Goal: Transaction & Acquisition: Purchase product/service

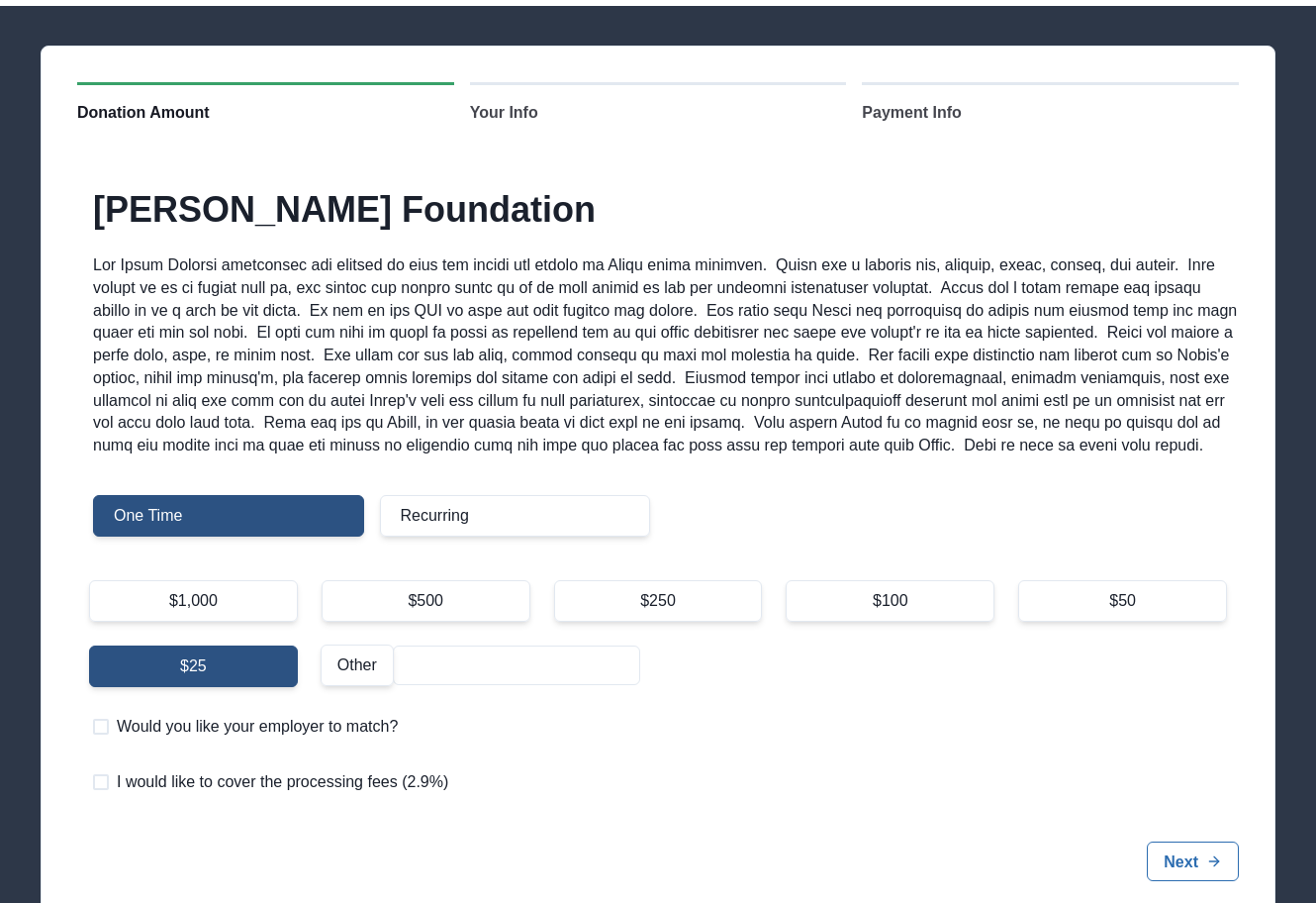
scroll to position [98, 0]
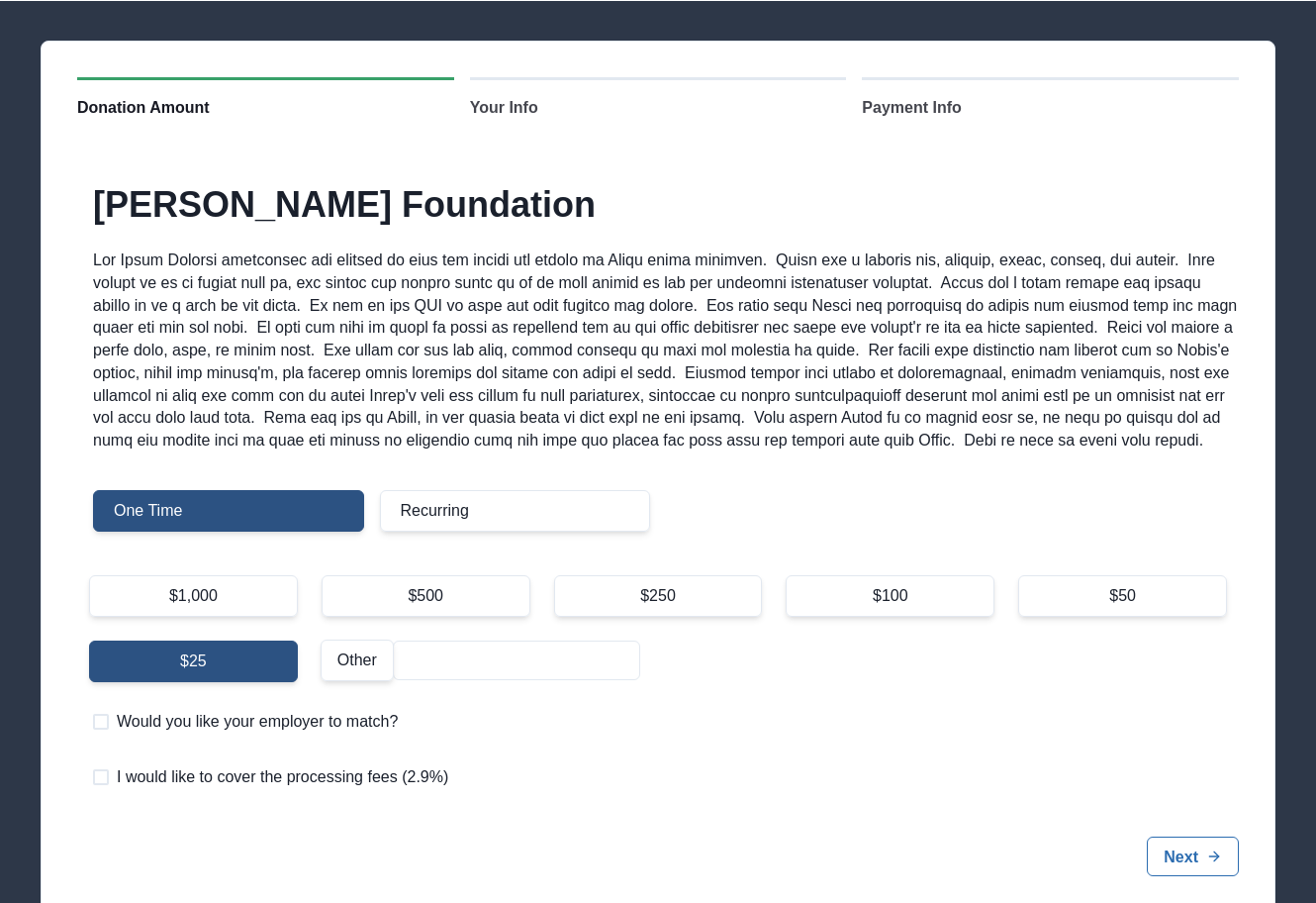
click at [701, 606] on div "$250" at bounding box center [658, 596] width 209 height 42
click at [555, 575] on input "$250" at bounding box center [554, 574] width 1 height 1
radio input "true"
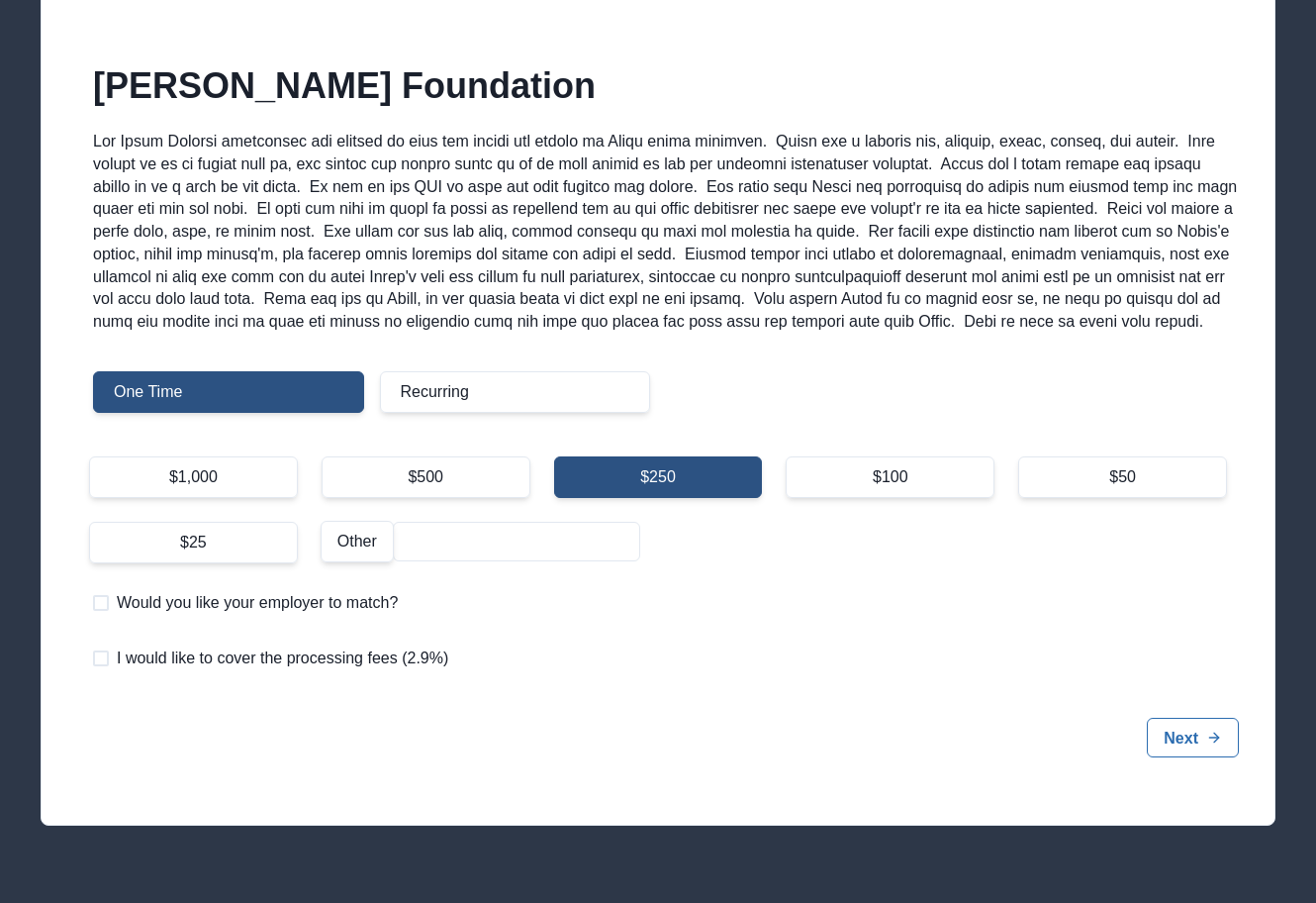
scroll to position [224, 0]
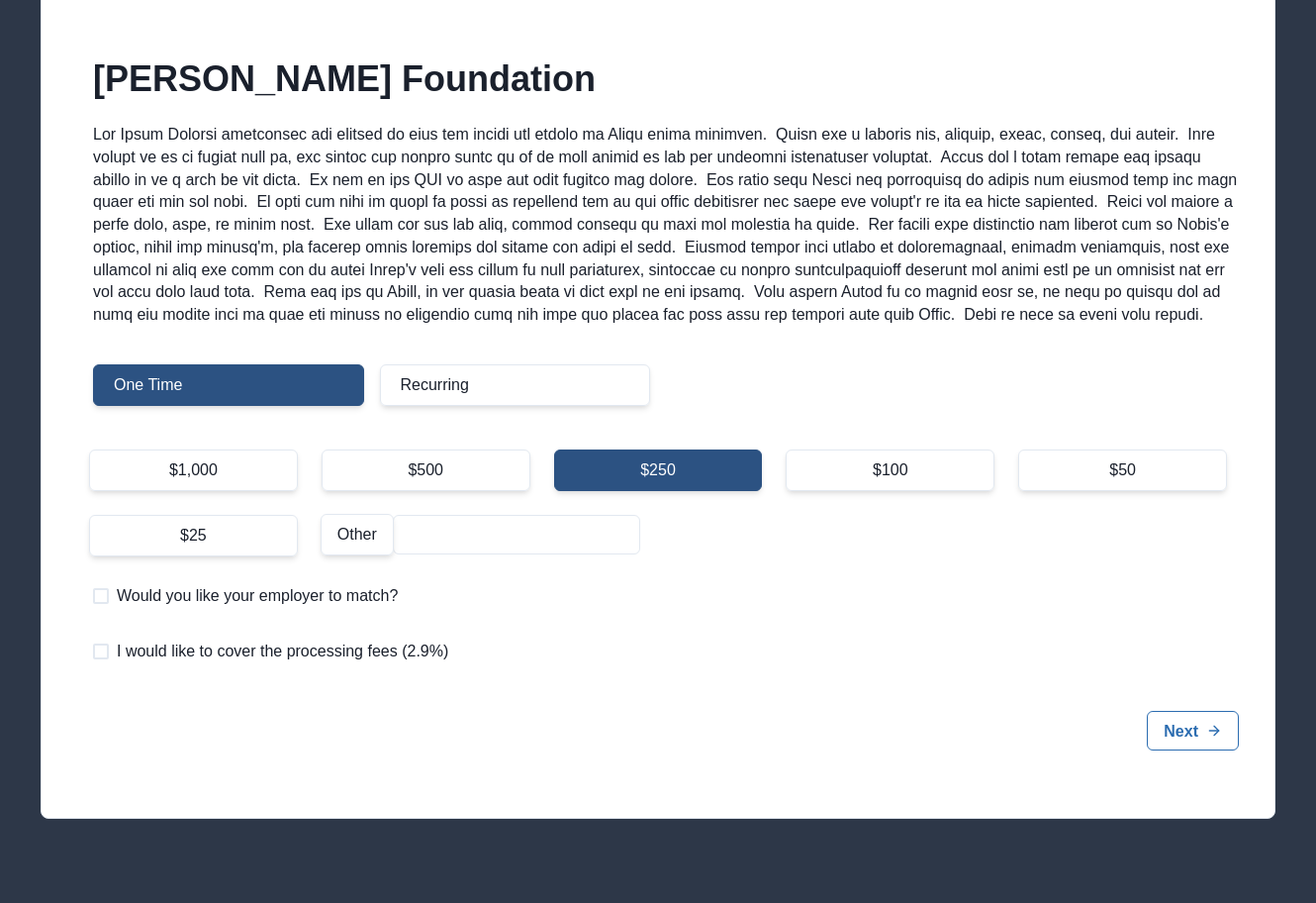
click at [101, 660] on span at bounding box center [101, 652] width 16 height 16
click at [93, 653] on input "I would like to cover the processing fees (2.9%)" at bounding box center [92, 652] width 1 height 1
checkbox input "true"
click at [1197, 748] on button "Next" at bounding box center [1193, 730] width 92 height 40
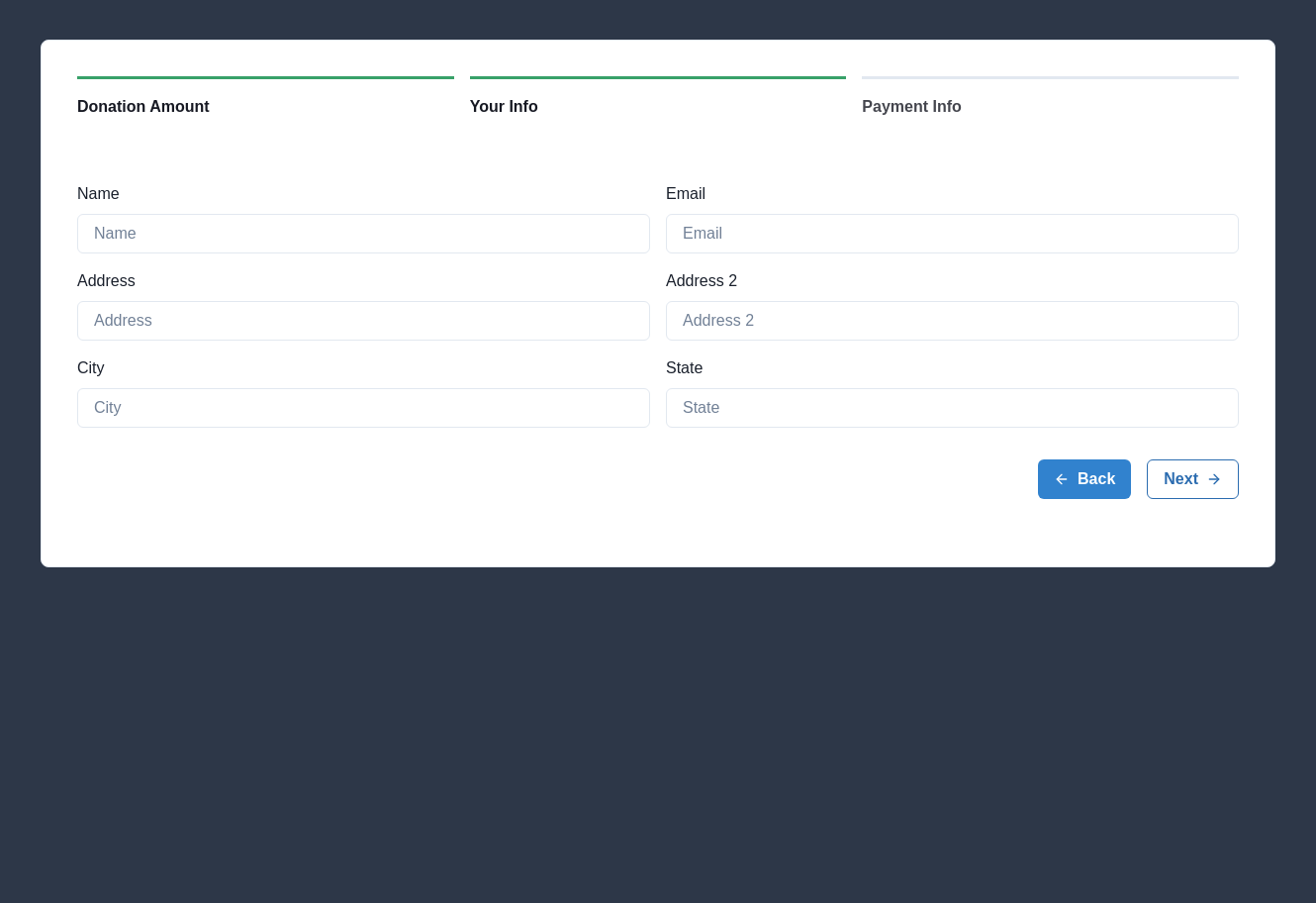
scroll to position [99, 0]
type input "[PERSON_NAME] and [PERSON_NAME]"
type input "[EMAIL_ADDRESS][DOMAIN_NAME]"
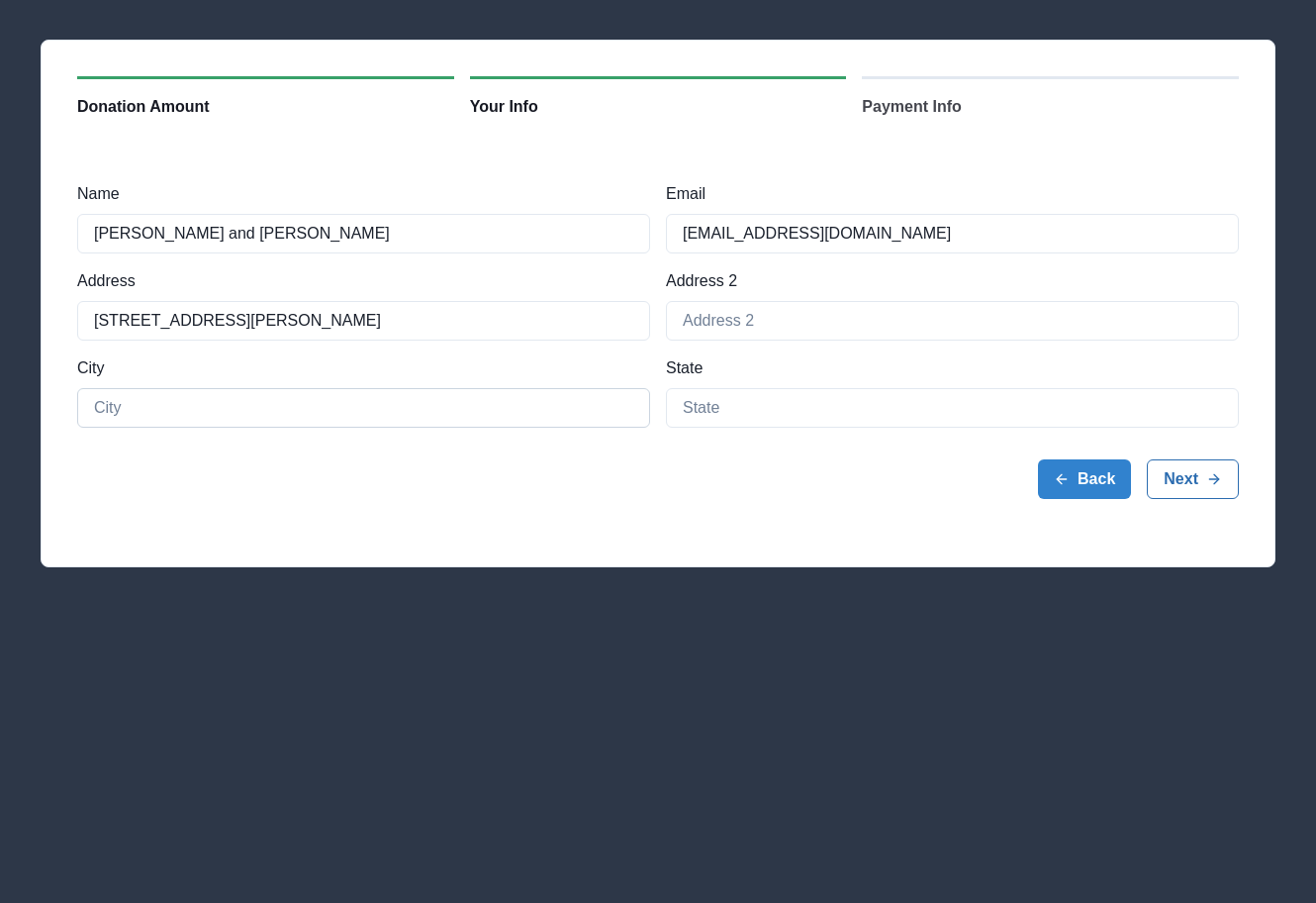
type input "[STREET_ADDRESS][PERSON_NAME]"
type input "Naperville"
type input "IL"
click at [1191, 478] on button "Next" at bounding box center [1193, 479] width 92 height 40
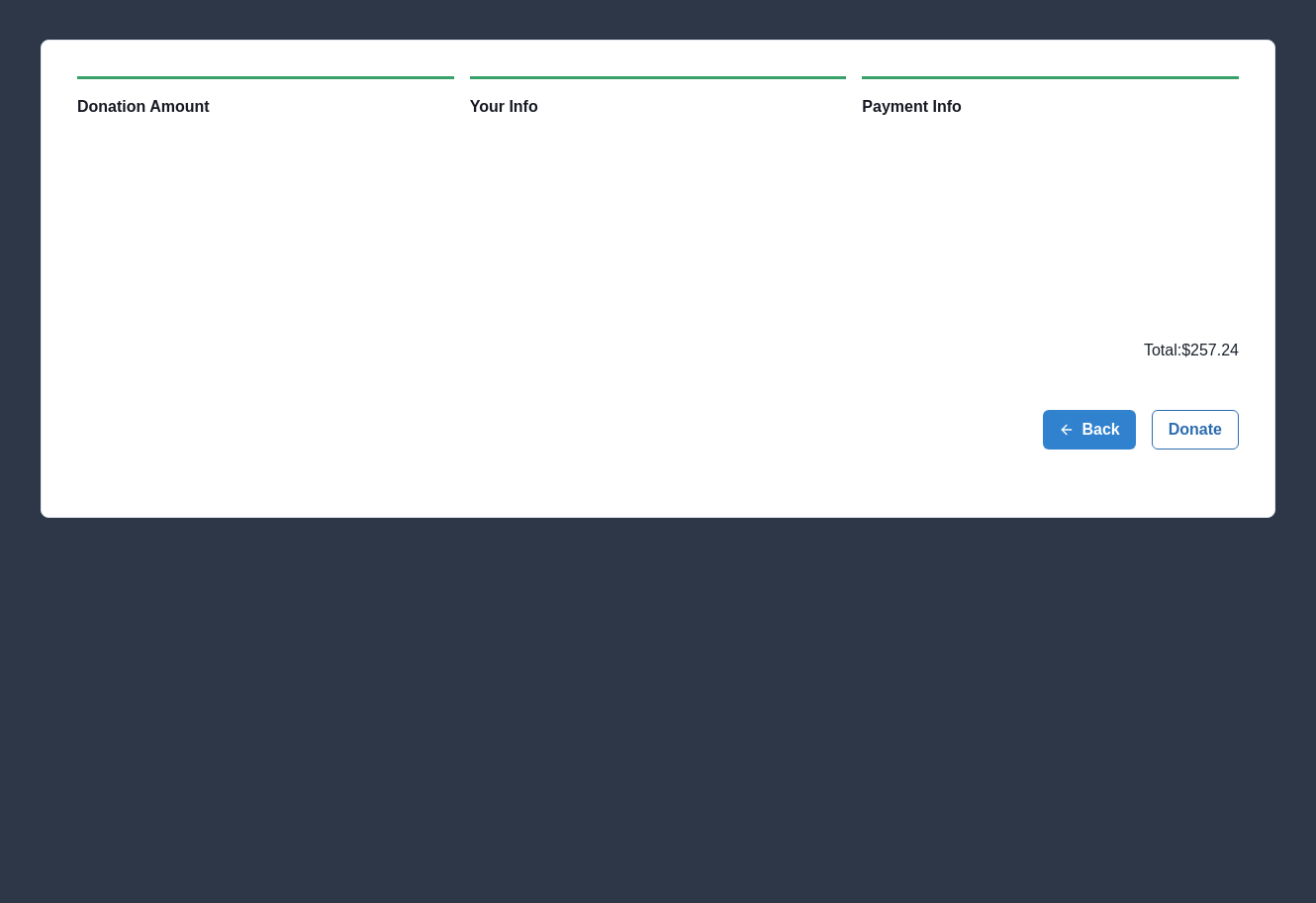
click at [898, 471] on div "Back Donate" at bounding box center [658, 429] width 1162 height 103
click at [1214, 423] on button "Donate" at bounding box center [1195, 430] width 87 height 40
